Goal: Transaction & Acquisition: Obtain resource

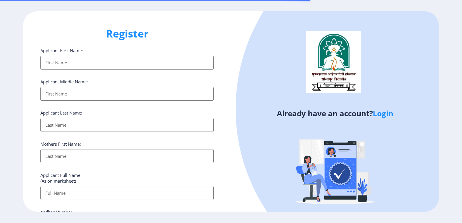
select select
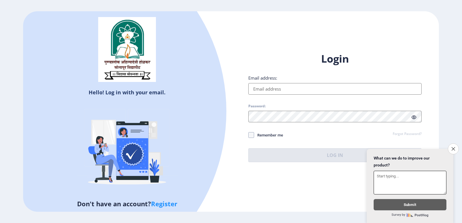
click at [276, 89] on input "Email address:" at bounding box center [334, 89] width 173 height 12
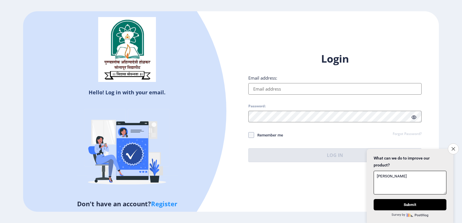
type textarea "[PERSON_NAME]"
click at [272, 87] on input "Email address:" at bounding box center [334, 89] width 173 height 12
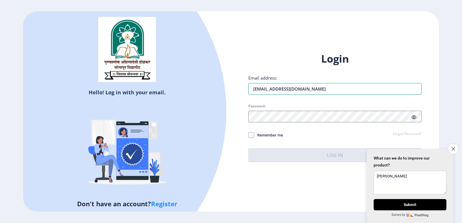
type input "shubhambhuse2222@gmail.com"
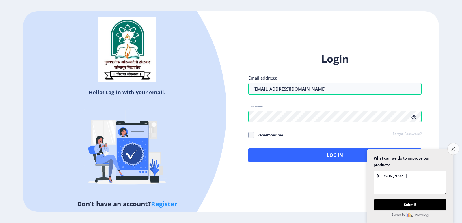
click at [452, 148] on button "Close survey" at bounding box center [453, 149] width 12 height 12
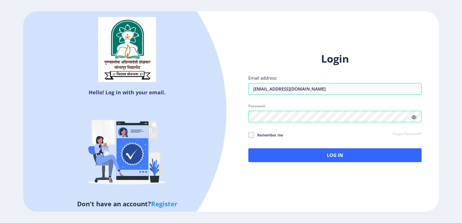
click at [414, 117] on icon at bounding box center [413, 117] width 5 height 4
click at [249, 135] on span at bounding box center [251, 135] width 6 height 6
click at [249, 135] on input "Remember me" at bounding box center [248, 135] width 0 height 0
checkbox input "true"
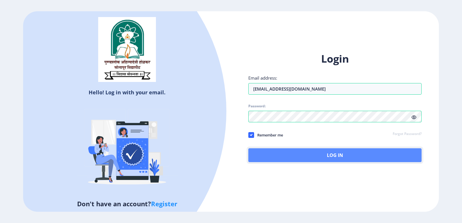
click at [303, 153] on button "Log In" at bounding box center [334, 155] width 173 height 14
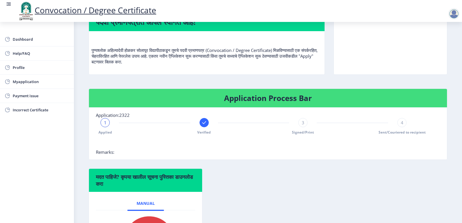
scroll to position [21, 0]
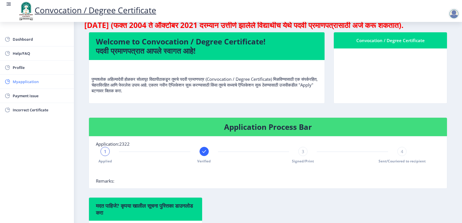
click at [26, 81] on span "Myapplication" at bounding box center [41, 81] width 57 height 7
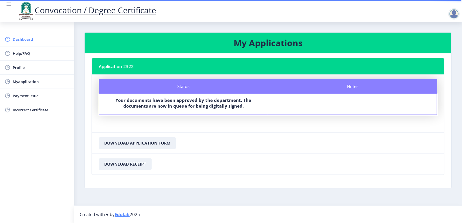
click at [25, 42] on span "Dashboard" at bounding box center [41, 39] width 57 height 7
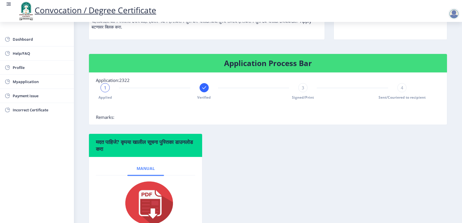
scroll to position [137, 0]
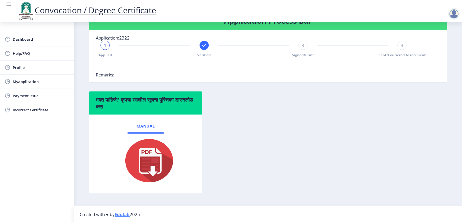
click at [154, 162] on img at bounding box center [146, 161] width 58 height 46
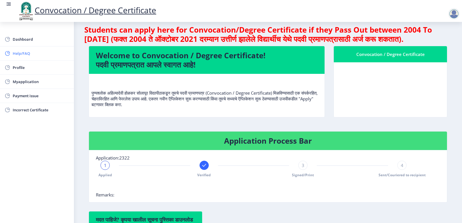
scroll to position [0, 0]
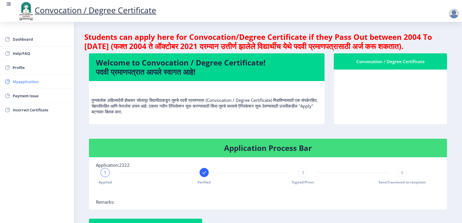
click at [27, 83] on span "Myapplication" at bounding box center [41, 81] width 57 height 7
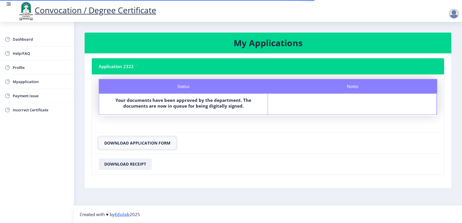
click at [145, 142] on button "Download Application Form" at bounding box center [137, 143] width 77 height 12
